Goal: Information Seeking & Learning: Understand process/instructions

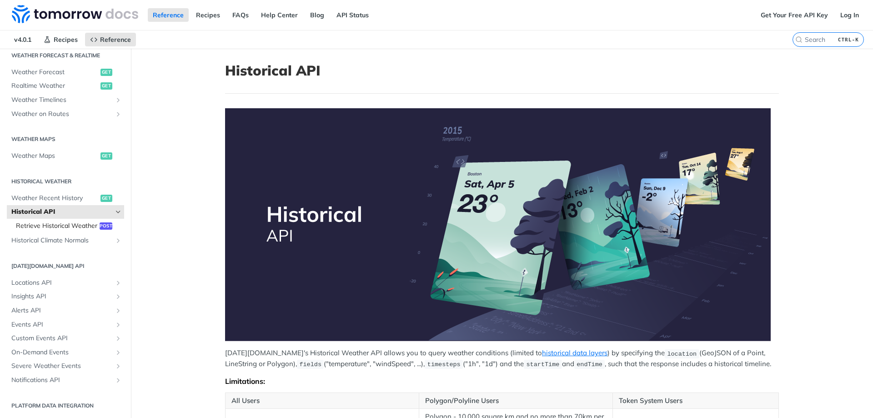
scroll to position [210, 0]
click at [22, 221] on span "Retrieve Historical Weather" at bounding box center [56, 225] width 81 height 9
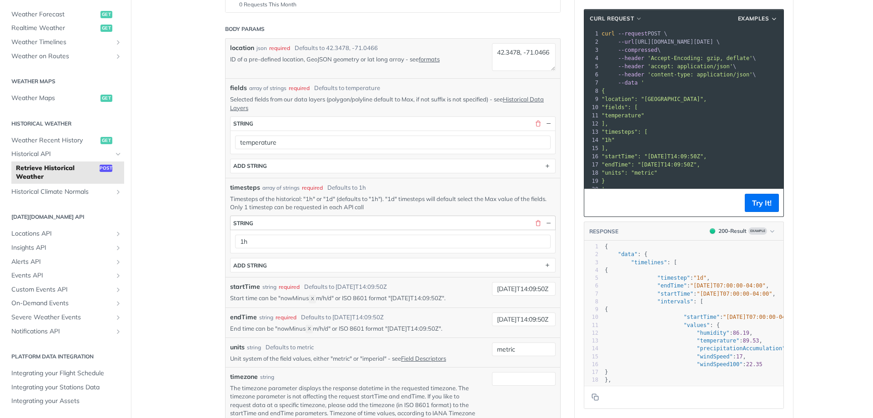
scroll to position [154, 0]
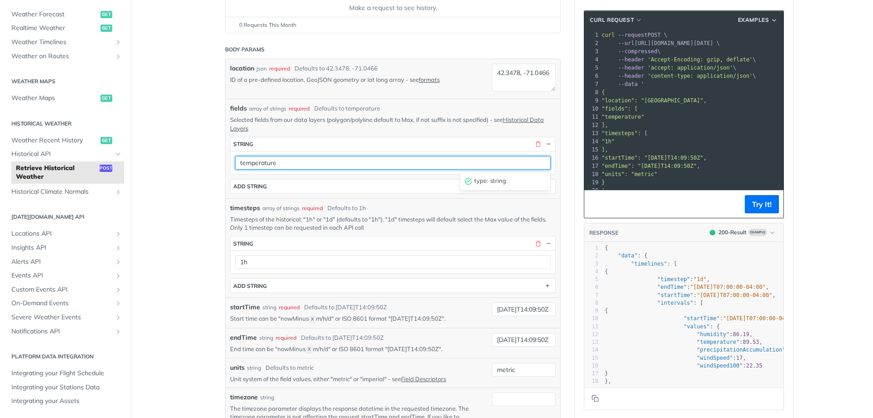
click at [340, 161] on input "temperature" at bounding box center [392, 163] width 315 height 14
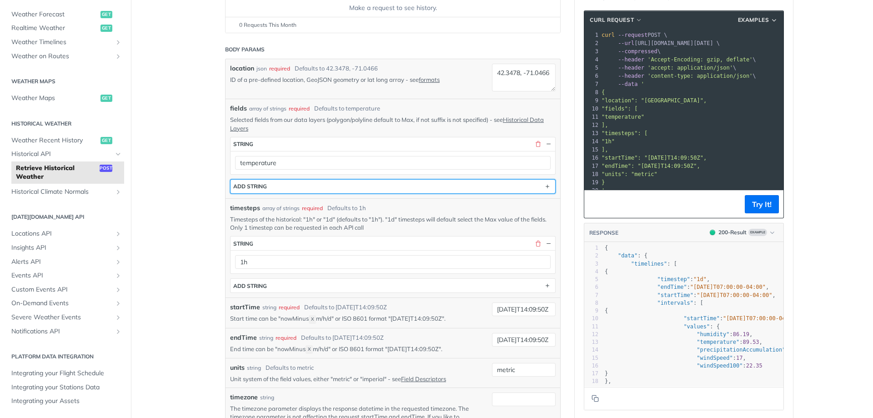
click at [332, 180] on button "ADD string" at bounding box center [392, 187] width 324 height 14
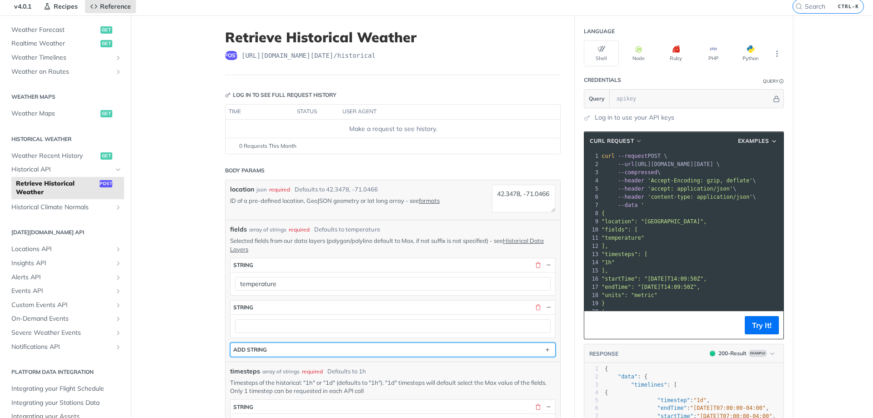
scroll to position [94, 0]
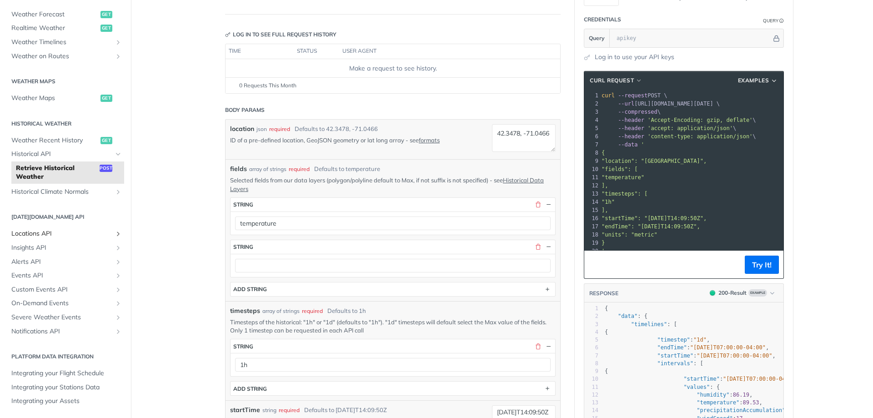
click at [52, 236] on span "Locations API" at bounding box center [61, 233] width 101 height 9
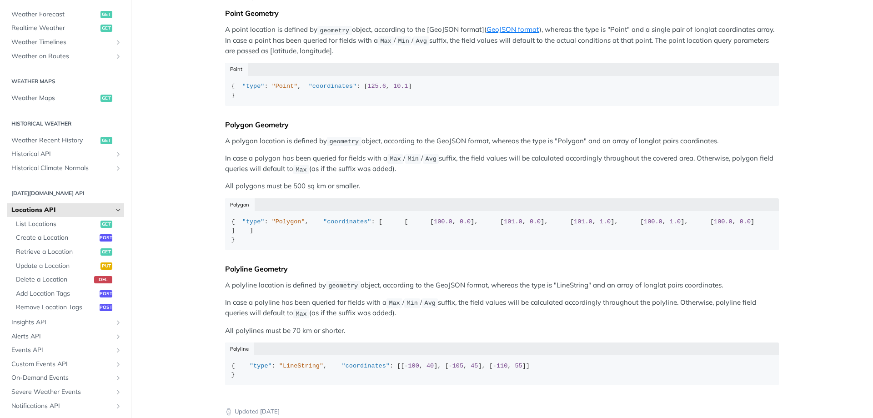
scroll to position [424, 0]
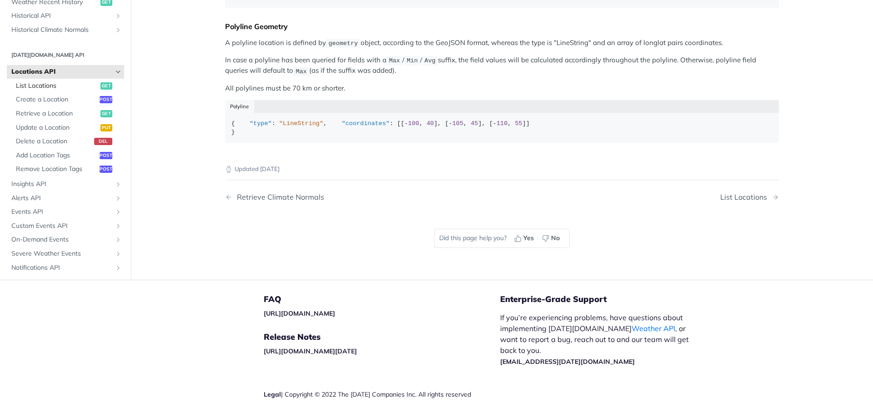
click at [65, 90] on span "List Locations" at bounding box center [57, 85] width 82 height 9
